Goal: Task Accomplishment & Management: Manage account settings

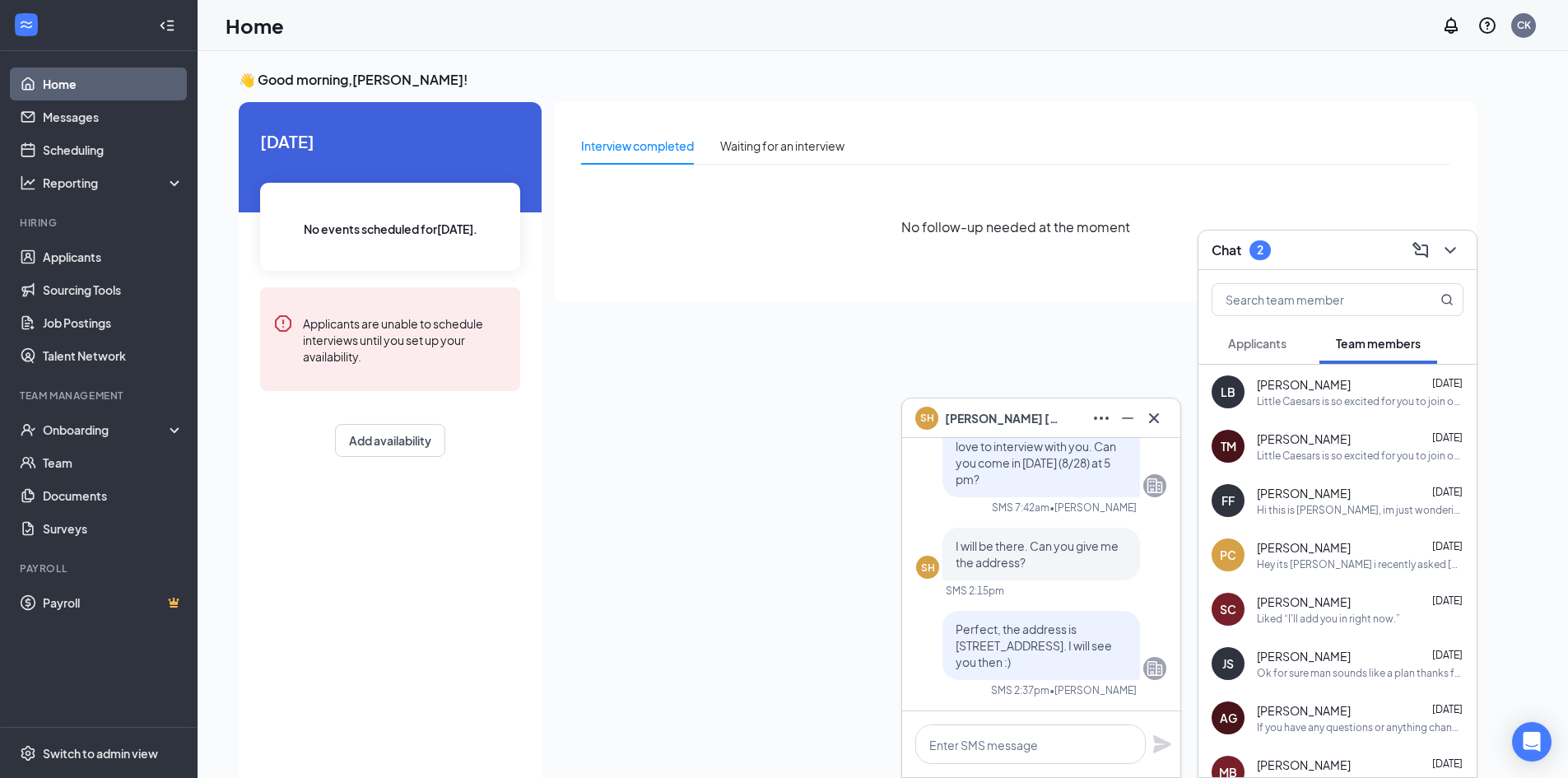
click at [1258, 337] on span "Applicants" at bounding box center [1258, 343] width 58 height 15
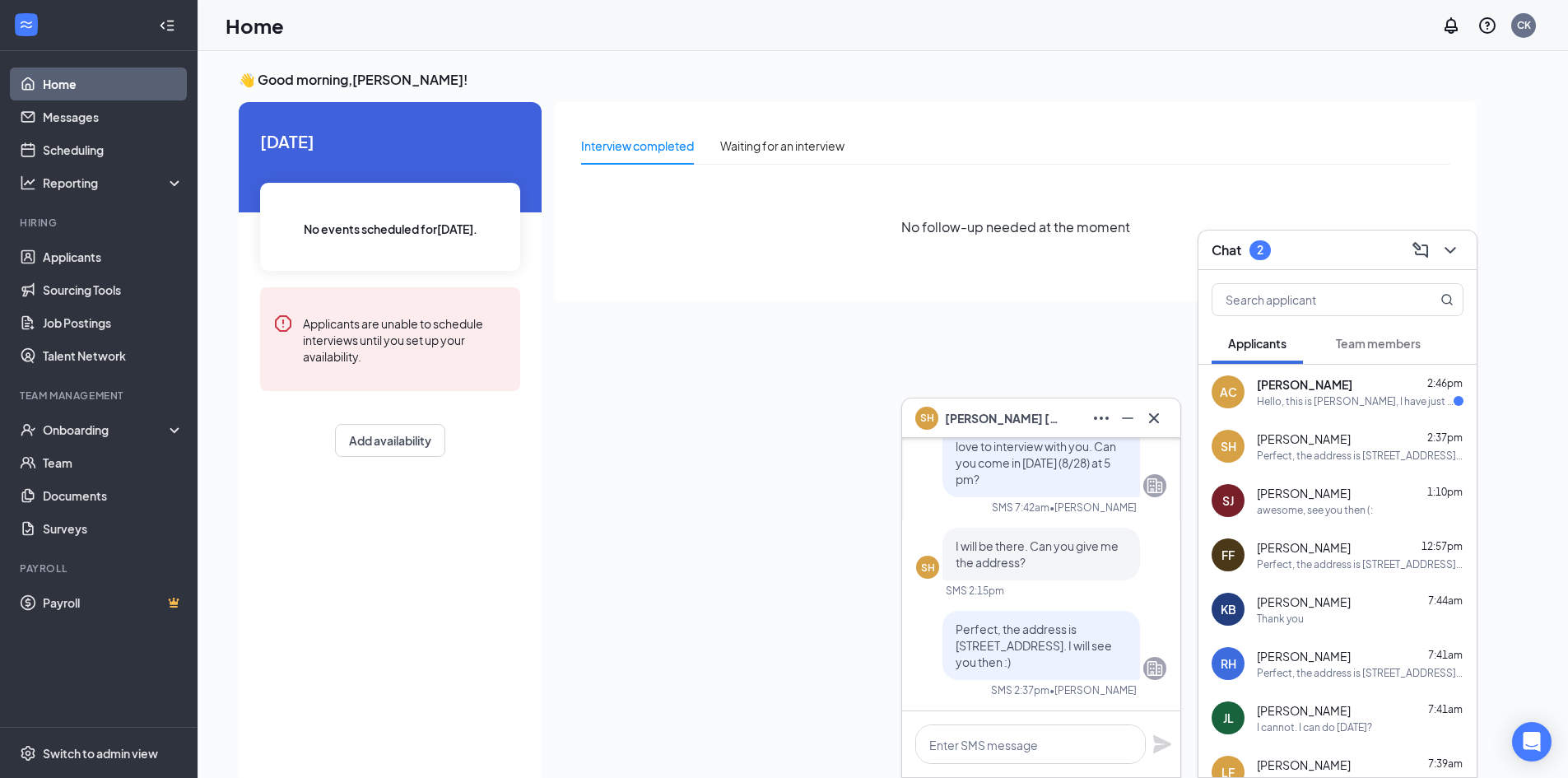
click at [1169, 430] on div "SH [PERSON_NAME]" at bounding box center [1041, 417] width 279 height 40
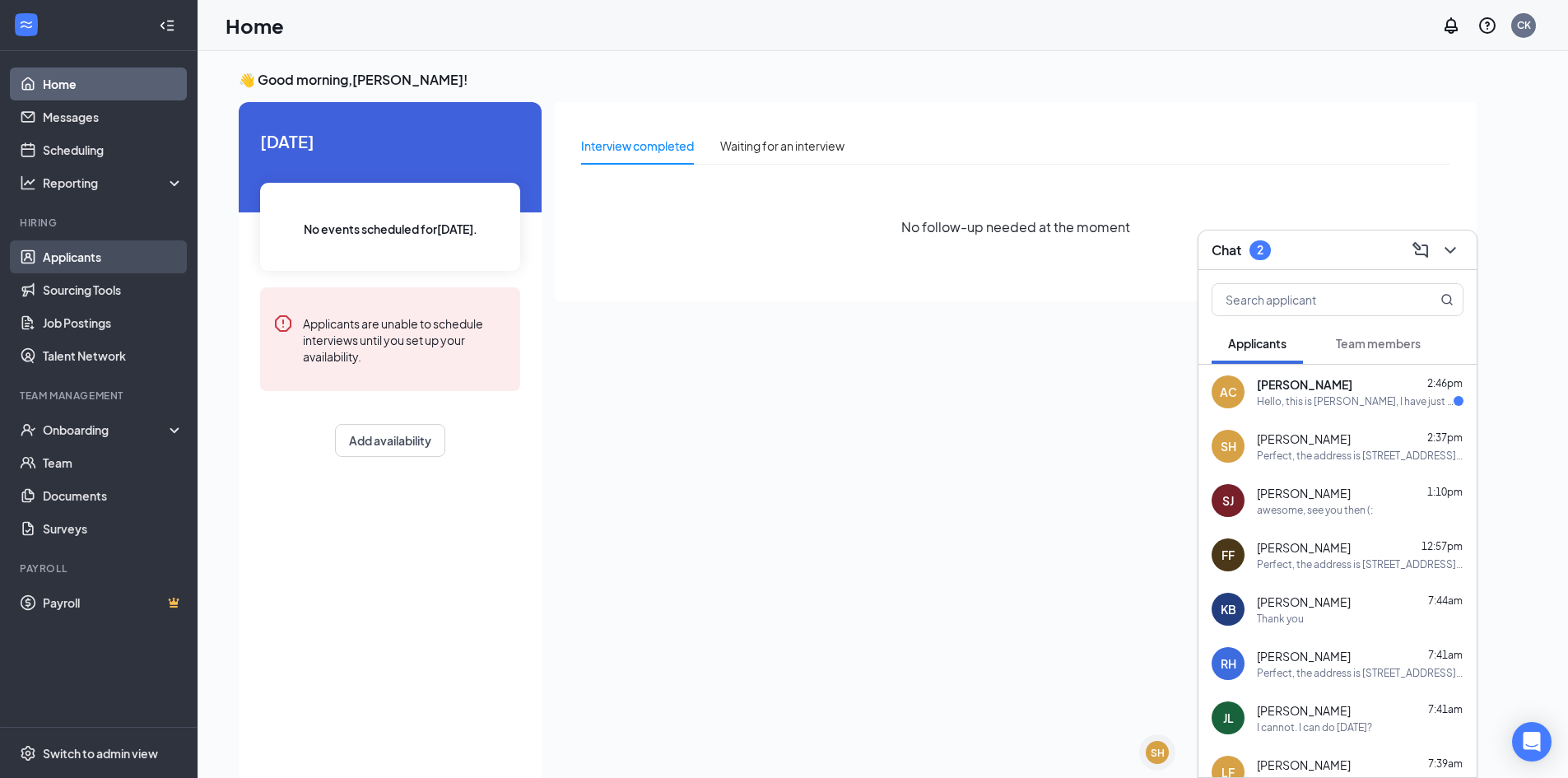
click at [148, 250] on link "Applicants" at bounding box center [112, 256] width 141 height 33
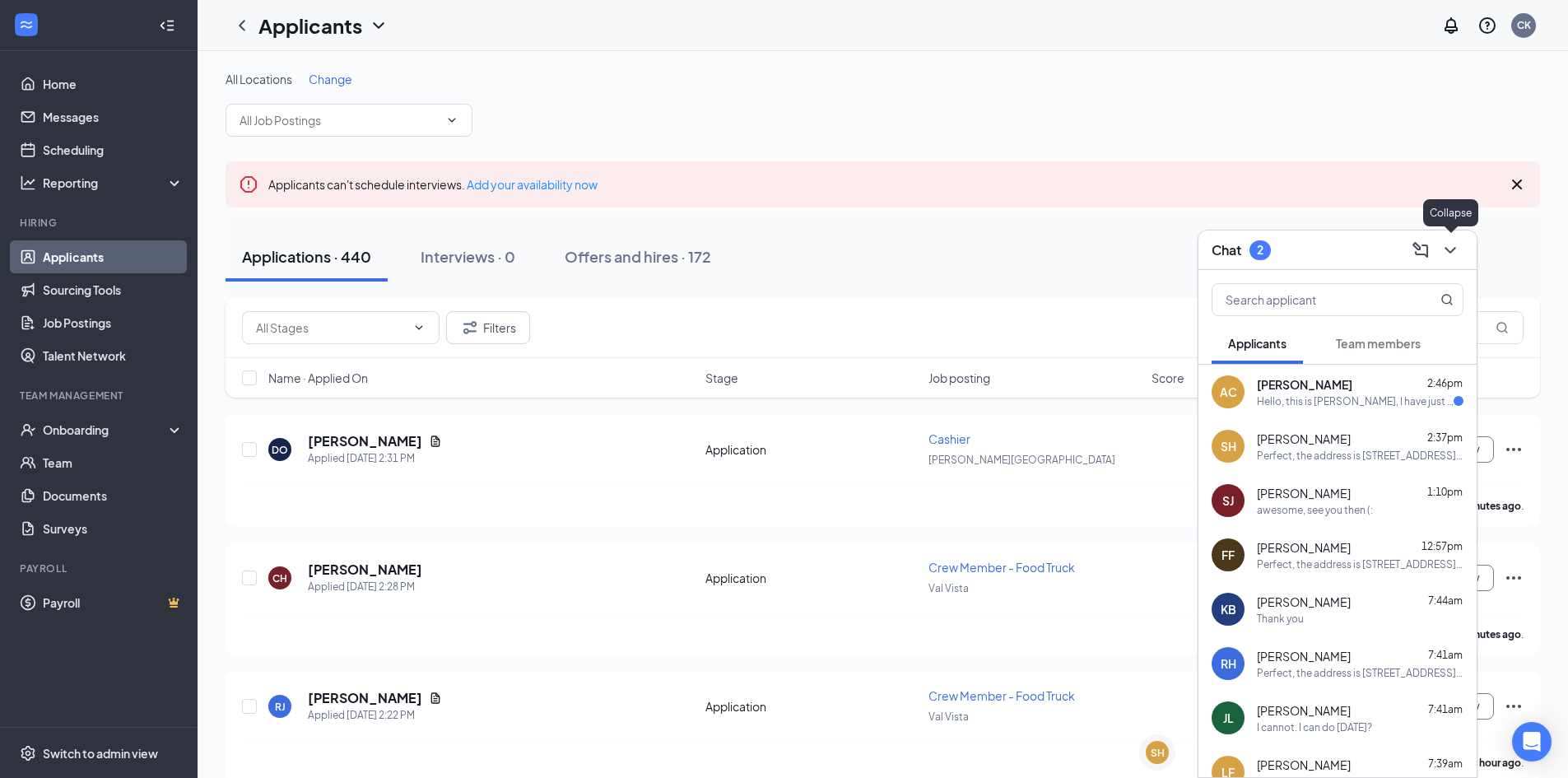
click at [1439, 255] on button at bounding box center [1450, 250] width 27 height 27
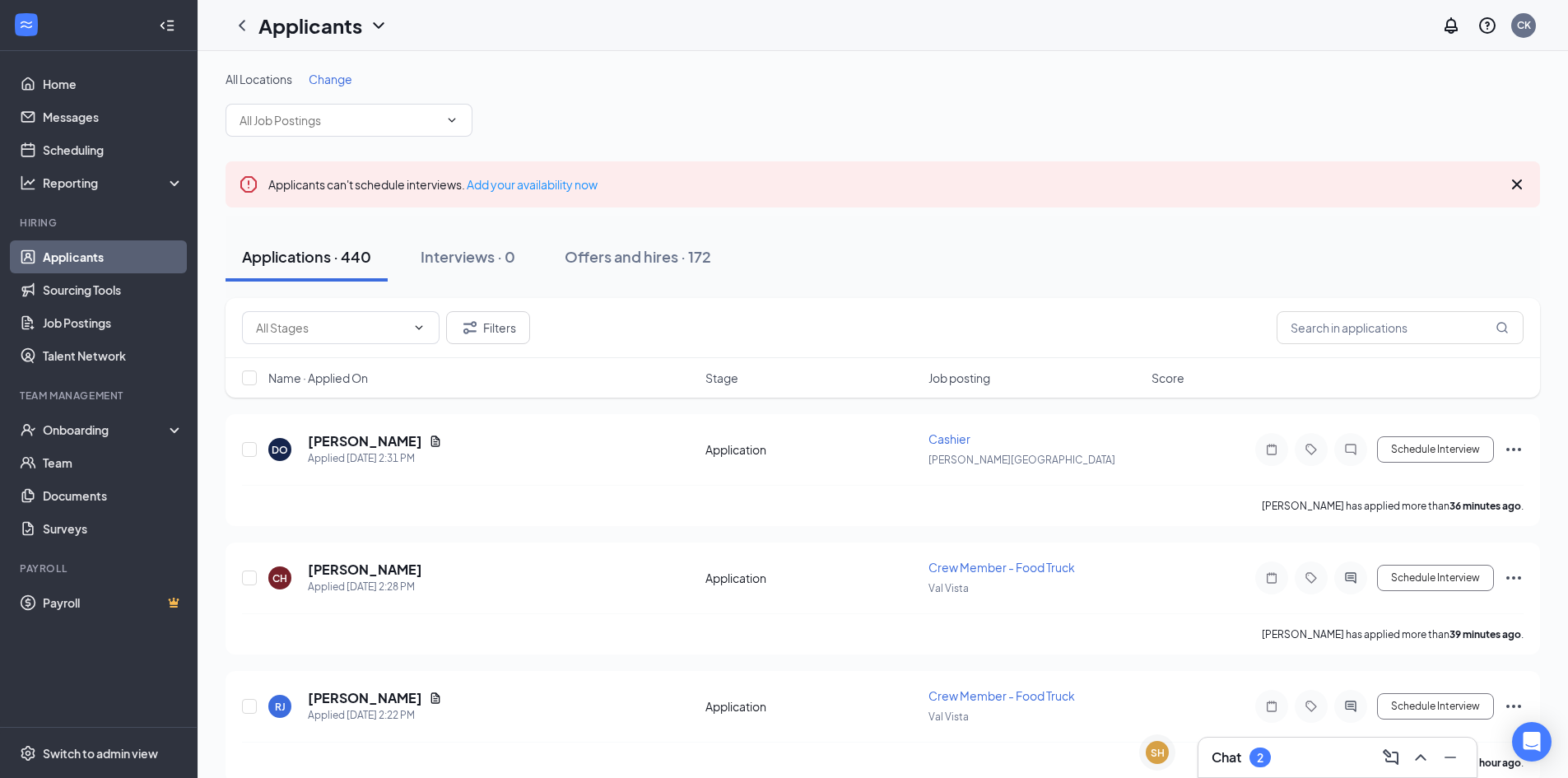
click at [1382, 310] on div "Filters" at bounding box center [883, 328] width 1314 height 60
click at [1358, 332] on input "text" at bounding box center [1400, 327] width 247 height 33
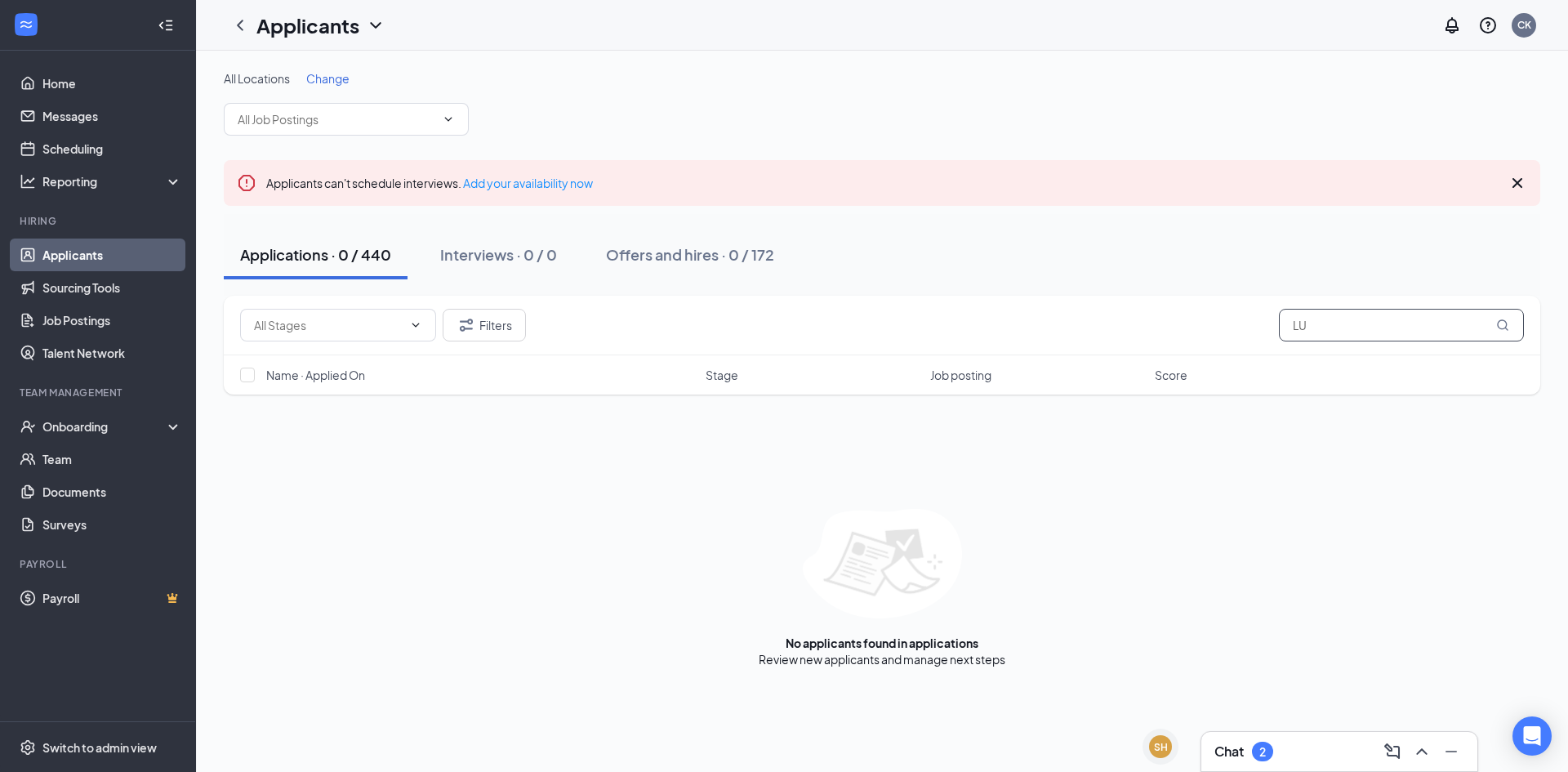
type input "L"
type input "luic"
click at [1246, 764] on div "Chat 2" at bounding box center [1339, 751] width 276 height 39
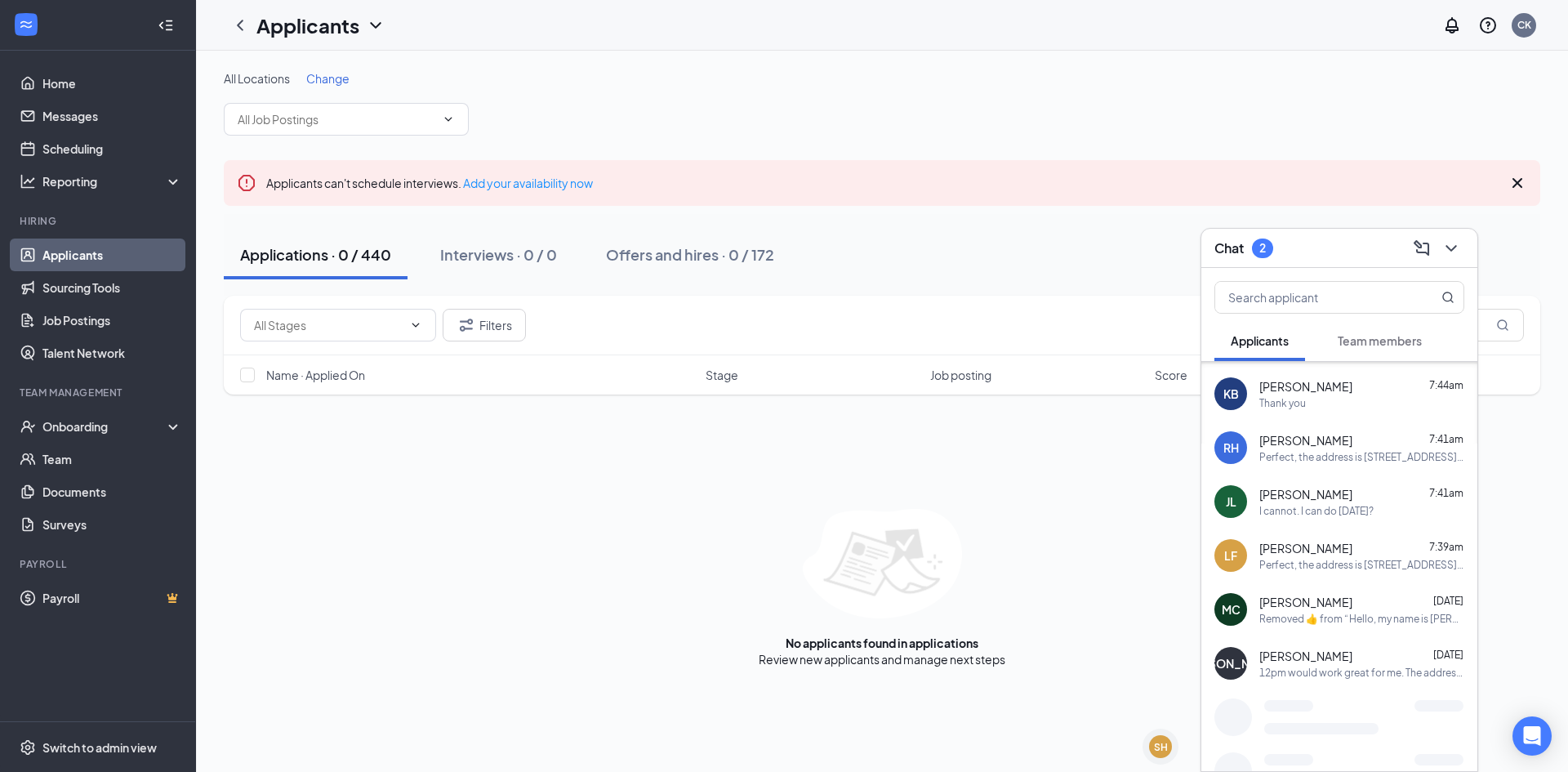
scroll to position [211, 0]
click at [1332, 546] on span "[PERSON_NAME]" at bounding box center [1306, 547] width 93 height 17
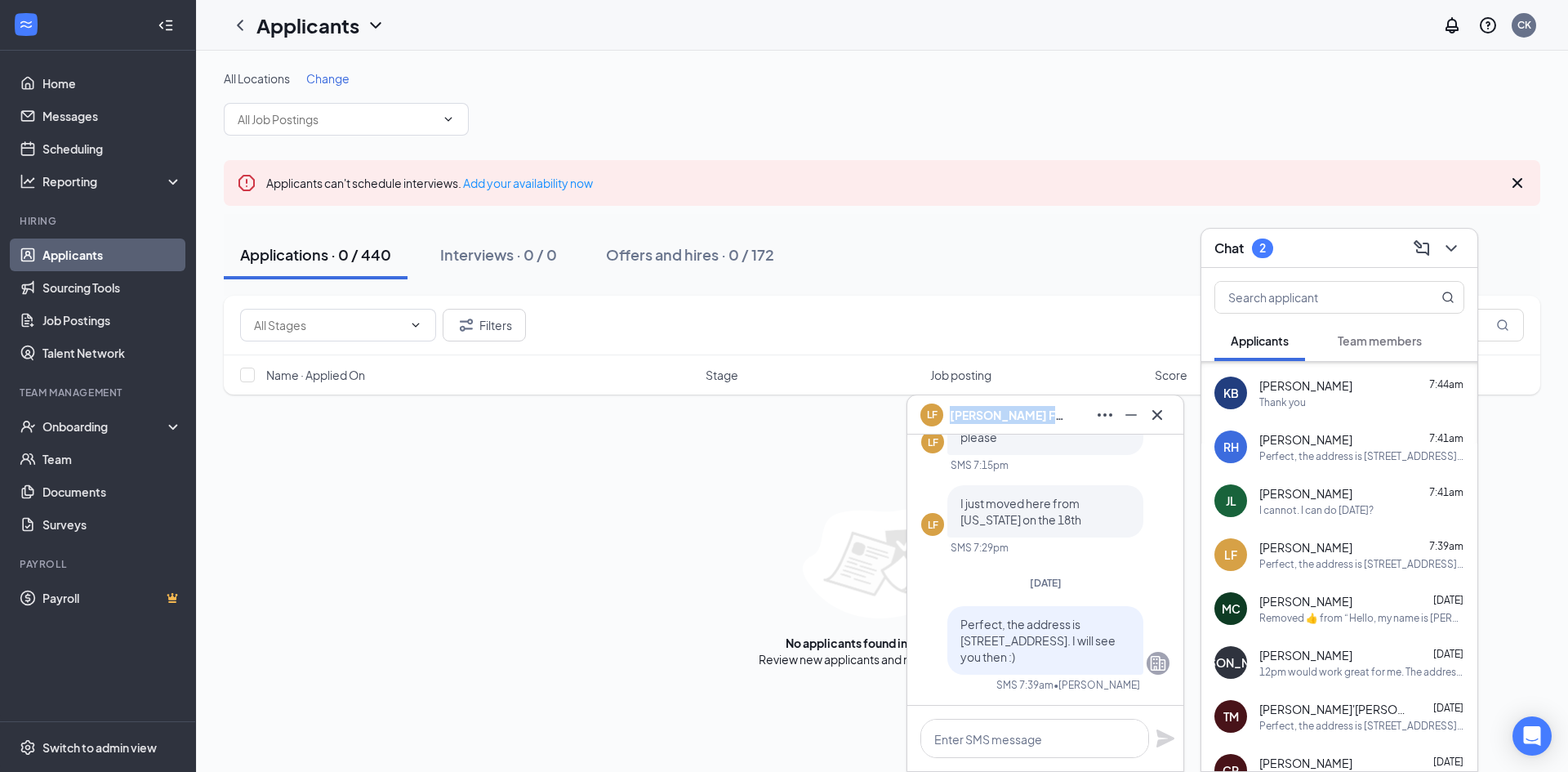
drag, startPoint x: 1030, startPoint y: 418, endPoint x: 949, endPoint y: 413, distance: 81.2
click at [949, 413] on div "[PERSON_NAME]" at bounding box center [1045, 415] width 250 height 26
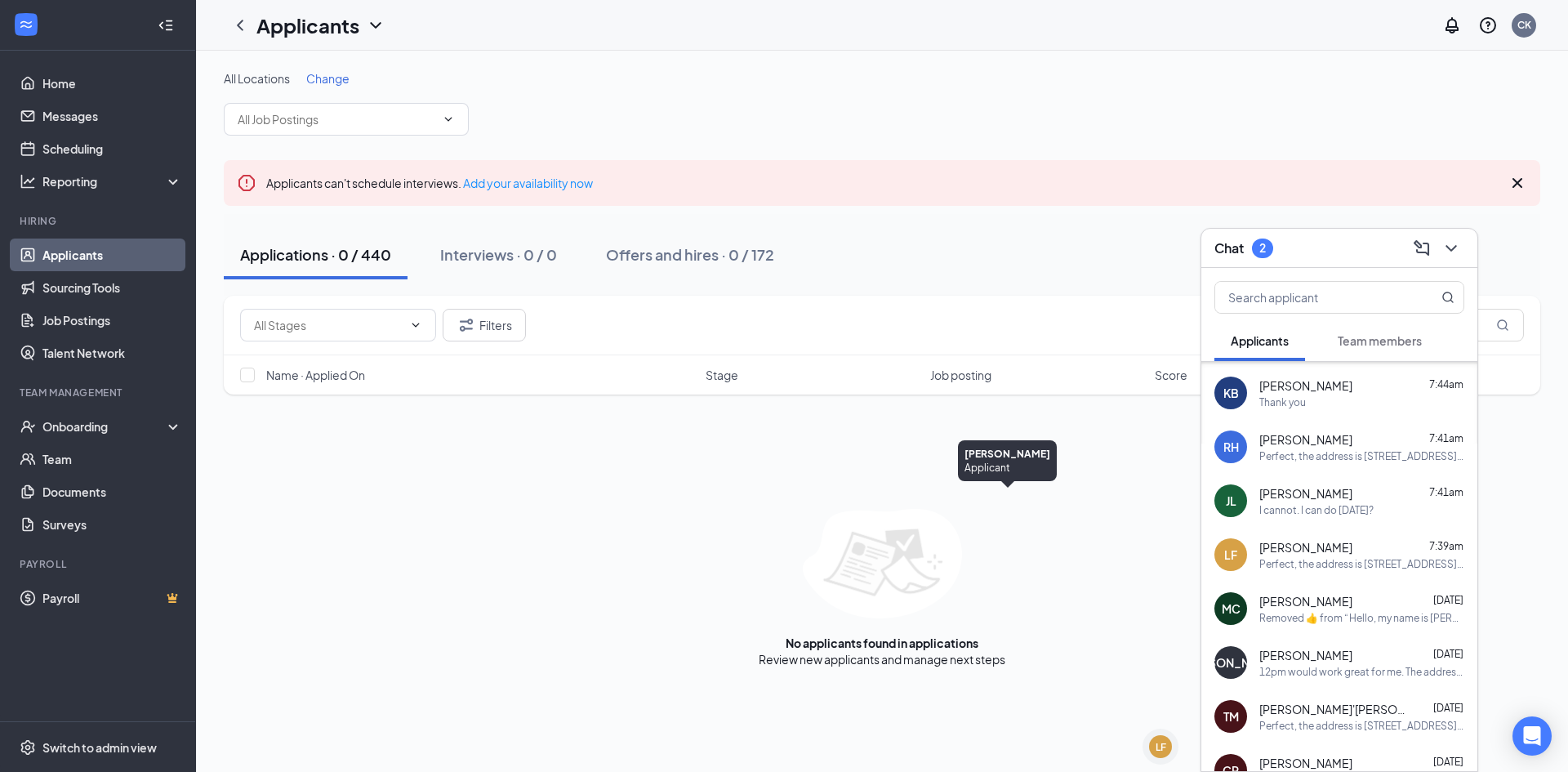
copy span "[PERSON_NAME]"
click at [1451, 250] on icon "ChevronDown" at bounding box center [1450, 247] width 11 height 6
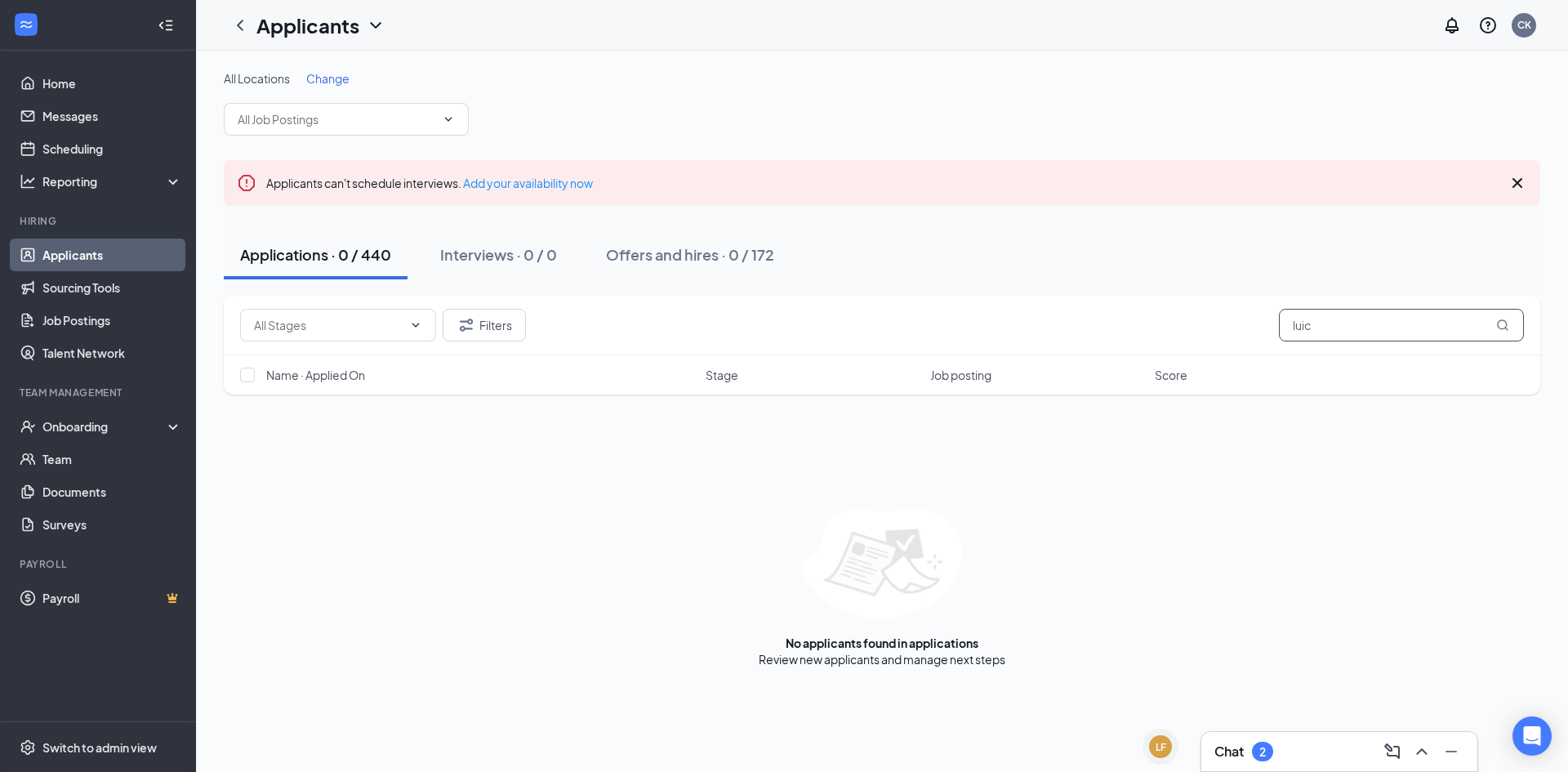
drag, startPoint x: 1358, startPoint y: 335, endPoint x: 1224, endPoint y: 341, distance: 134.1
click at [1225, 341] on div "Filters luic" at bounding box center [882, 325] width 1316 height 60
paste input "[PERSON_NAME]"
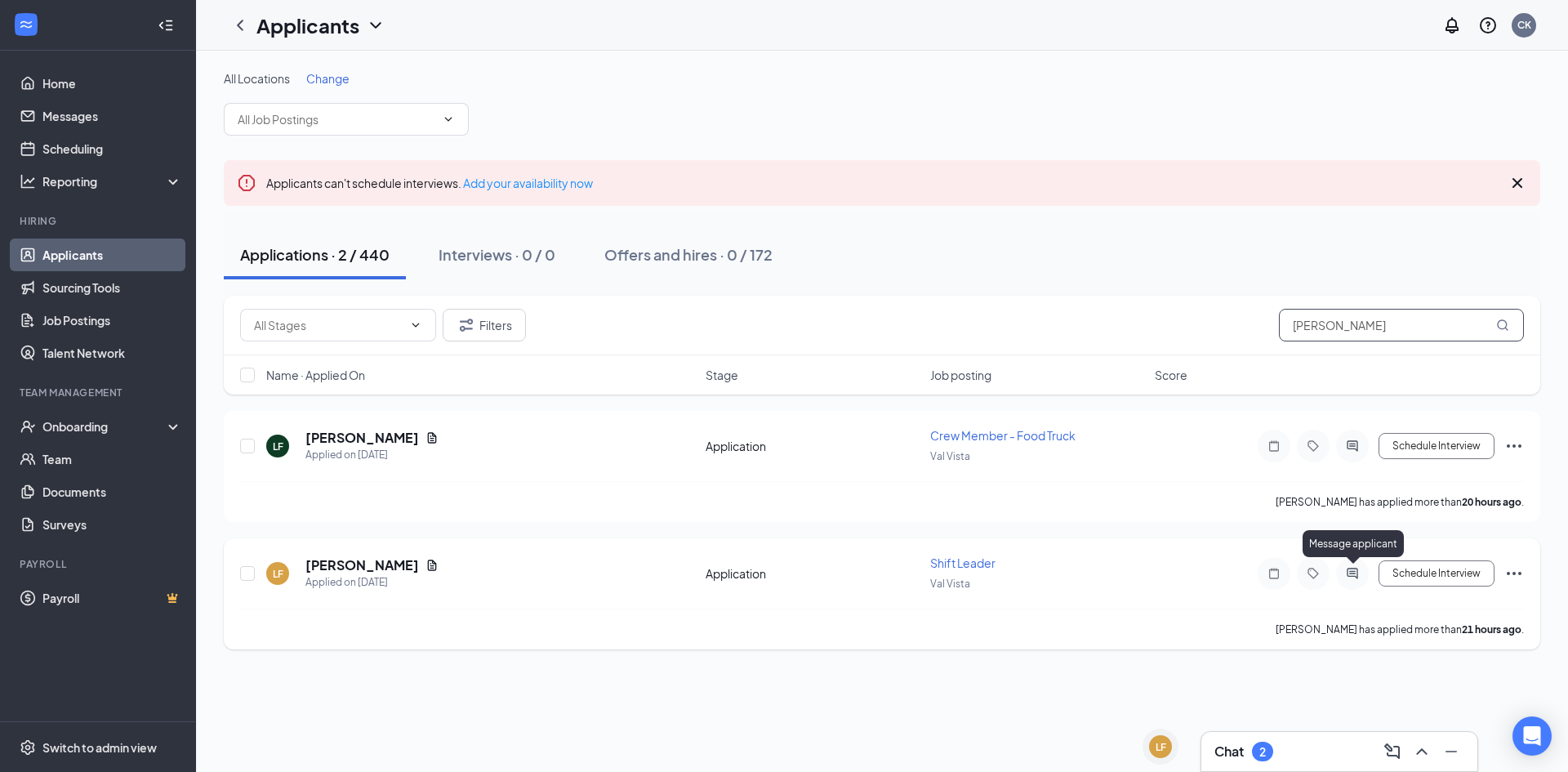
type input "[PERSON_NAME]"
click at [1347, 572] on icon "ActiveChat" at bounding box center [1352, 573] width 19 height 13
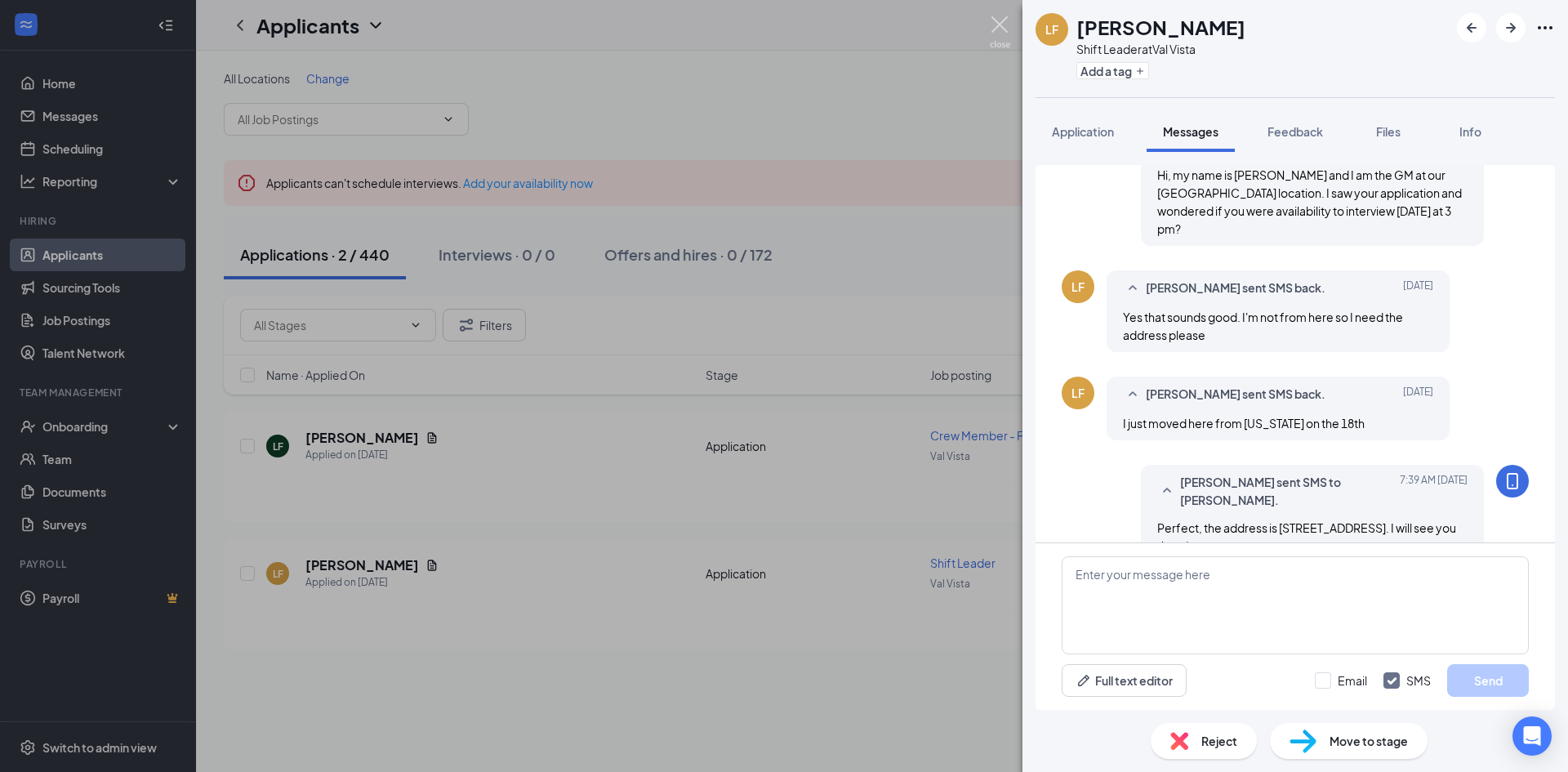
scroll to position [421, 0]
click at [998, 41] on img at bounding box center [999, 32] width 20 height 32
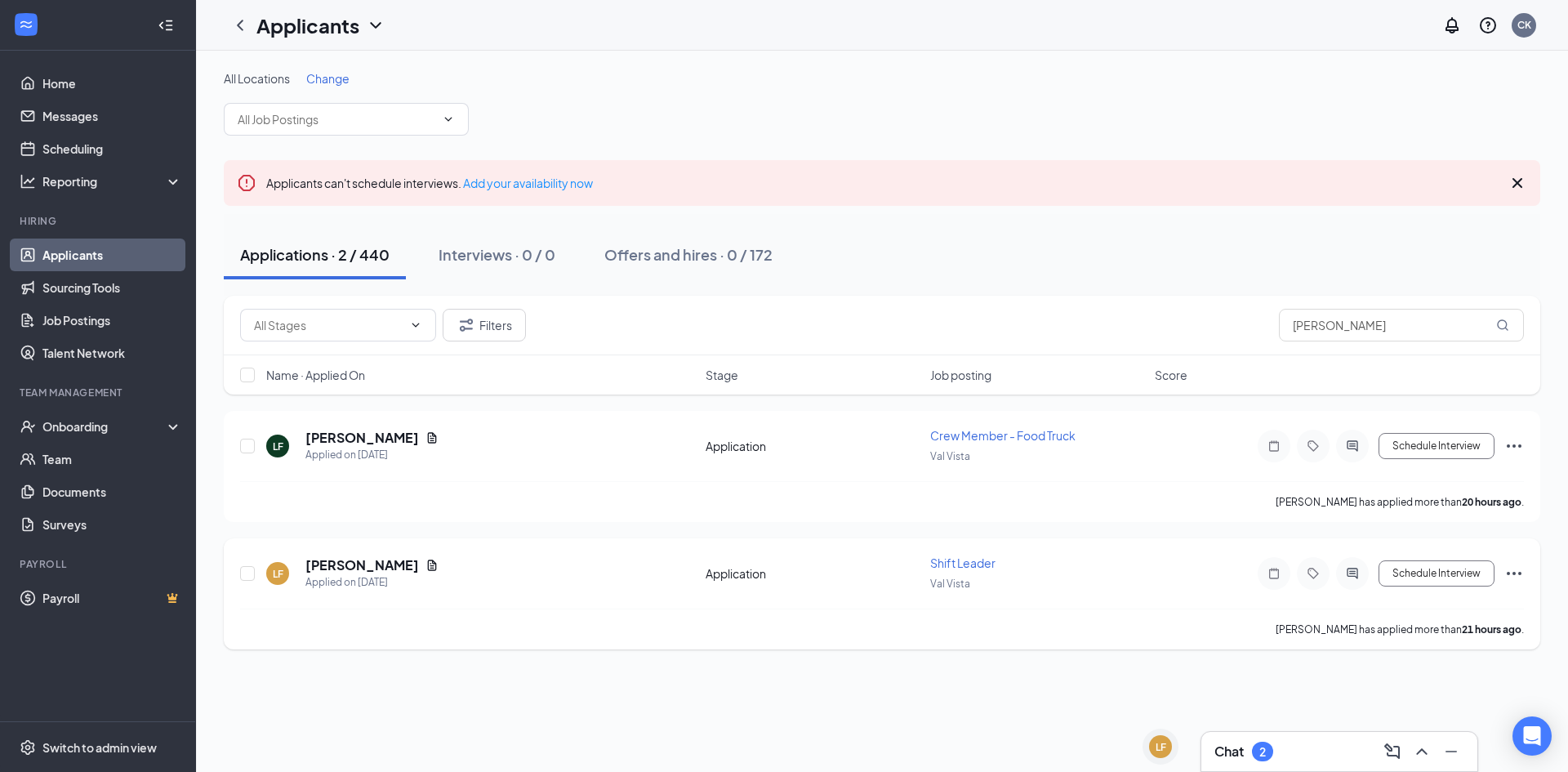
drag, startPoint x: 1507, startPoint y: 568, endPoint x: 1495, endPoint y: 574, distance: 13.4
click at [1508, 568] on icon "Ellipses" at bounding box center [1514, 573] width 19 height 19
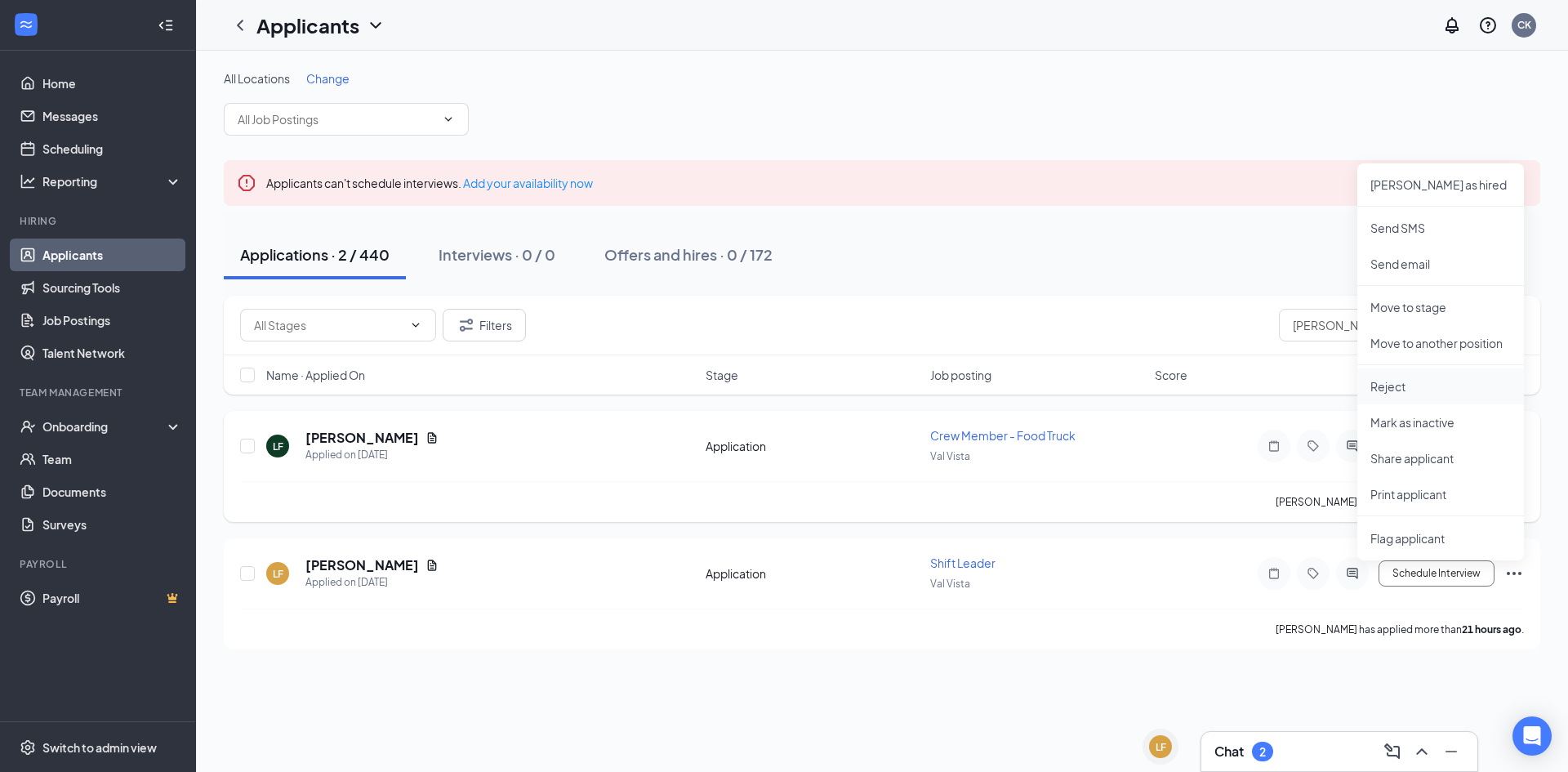
click at [1412, 377] on li "Reject" at bounding box center [1441, 386] width 167 height 36
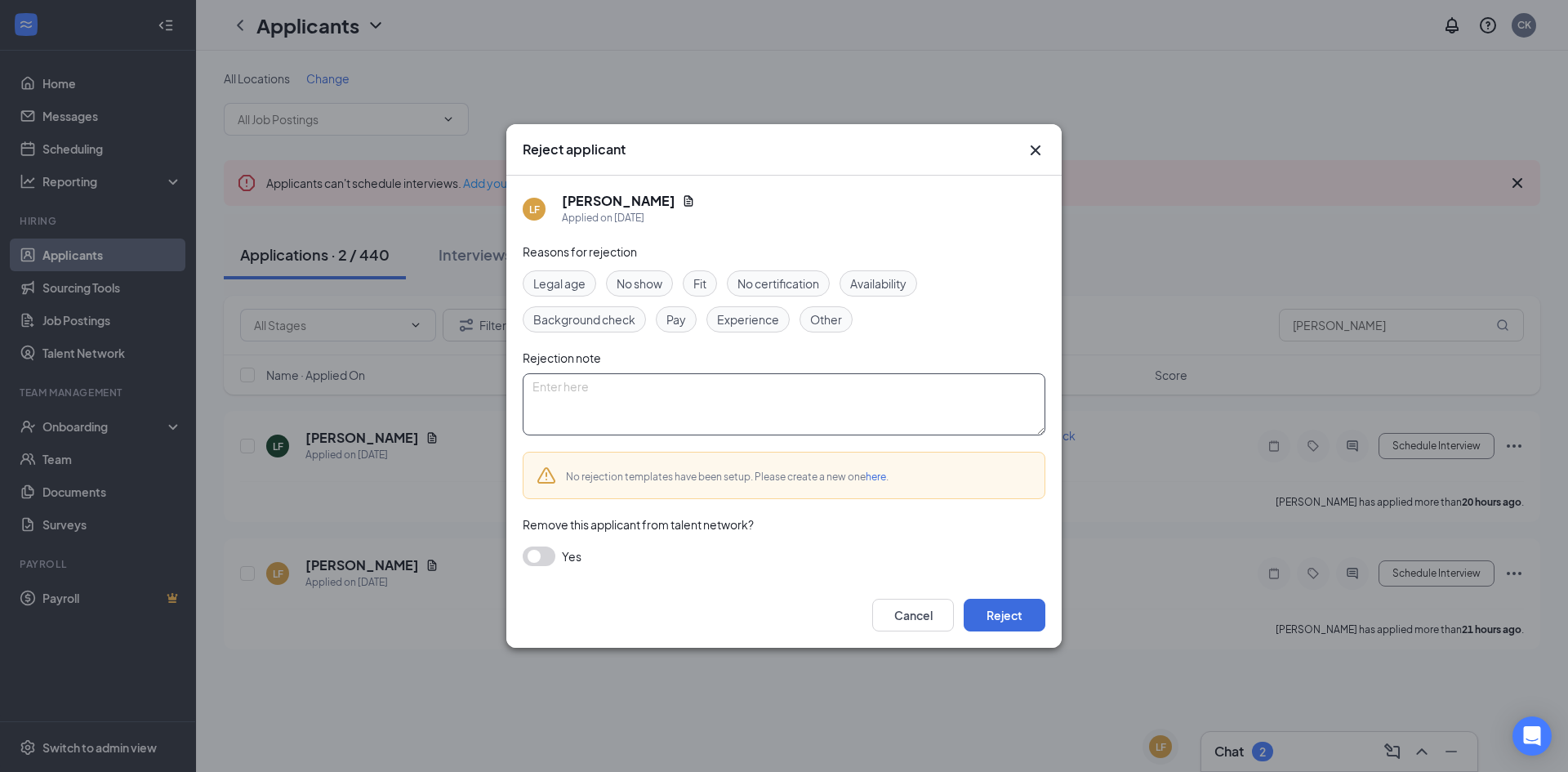
click at [943, 404] on textarea at bounding box center [784, 404] width 523 height 62
type textarea "Did not look up, instead was too busy playing pokemon and admitted it. Did not …"
click at [989, 614] on button "Reject" at bounding box center [1004, 614] width 82 height 32
